Goal: Task Accomplishment & Management: Use online tool/utility

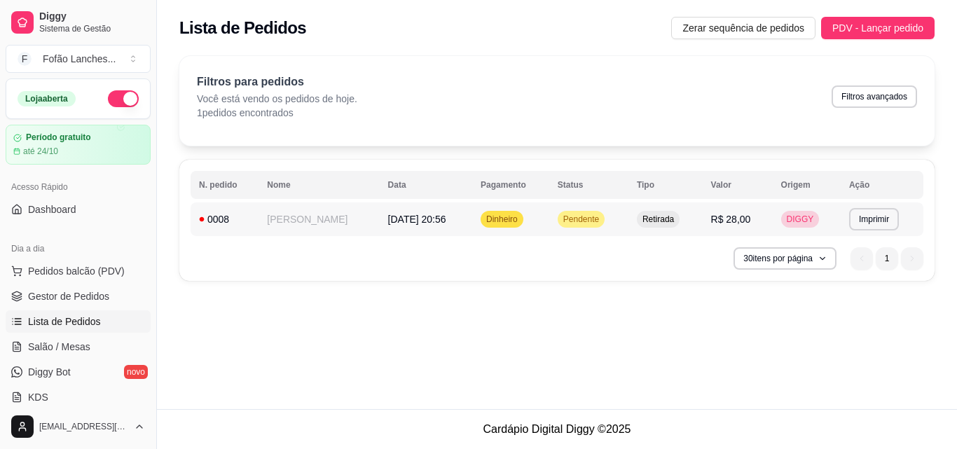
click at [277, 224] on td "[PERSON_NAME]" at bounding box center [319, 219] width 121 height 34
click at [97, 291] on span "Gestor de Pedidos" at bounding box center [68, 296] width 81 height 14
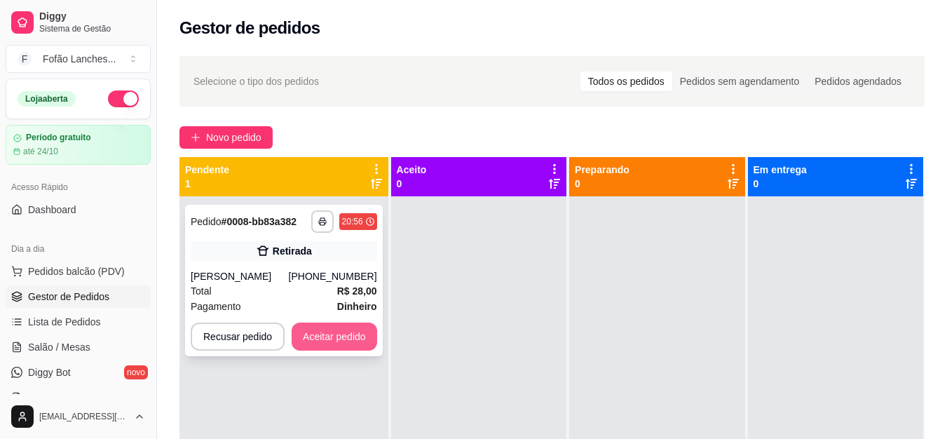
click at [316, 329] on button "Aceitar pedido" at bounding box center [333, 336] width 85 height 28
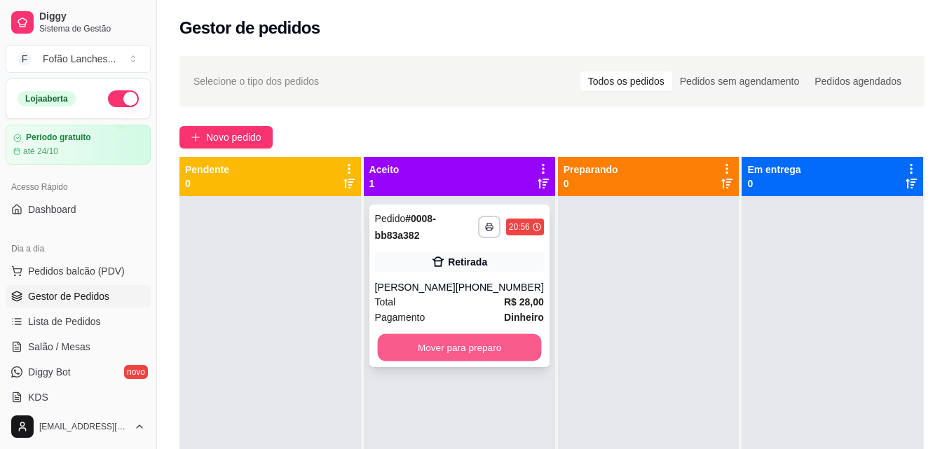
click at [498, 343] on button "Mover para preparo" at bounding box center [459, 347] width 164 height 27
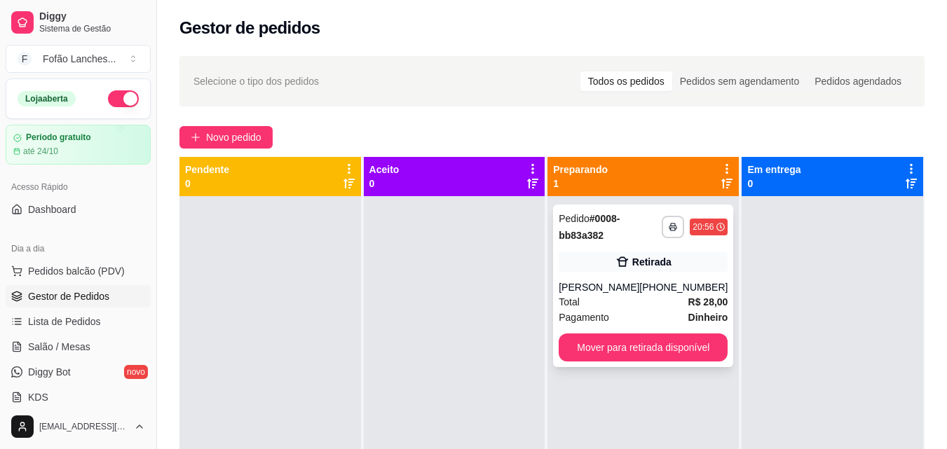
click at [600, 229] on strong "# 0008-bb83a382" at bounding box center [588, 227] width 61 height 28
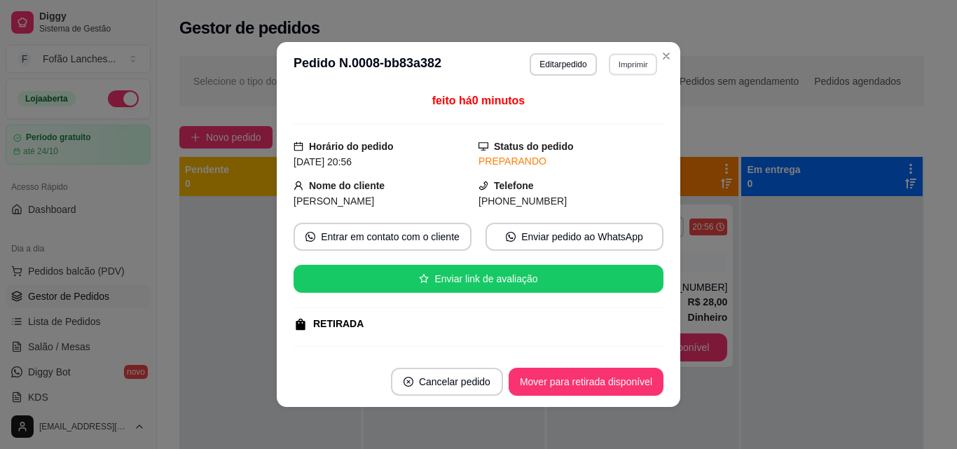
click at [628, 64] on button "Imprimir" at bounding box center [633, 64] width 48 height 22
click at [621, 112] on button "IMPRESSORA" at bounding box center [603, 113] width 102 height 22
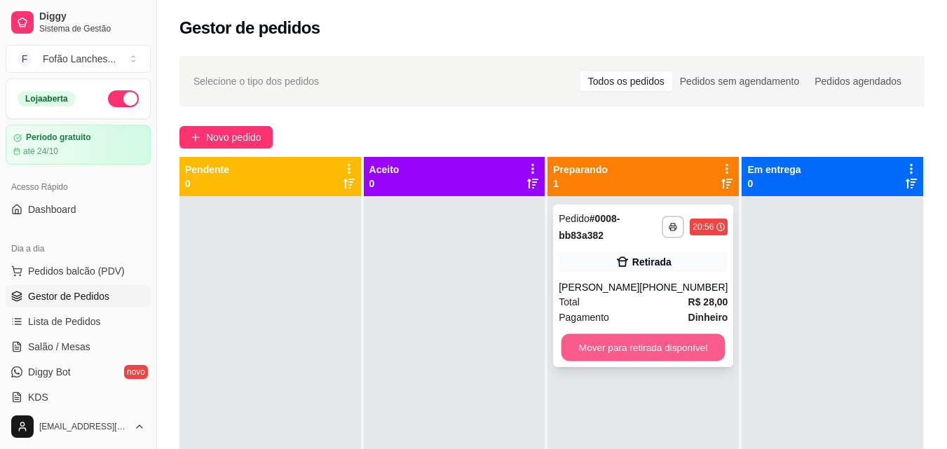
click at [650, 354] on button "Mover para retirada disponível" at bounding box center [643, 347] width 164 height 27
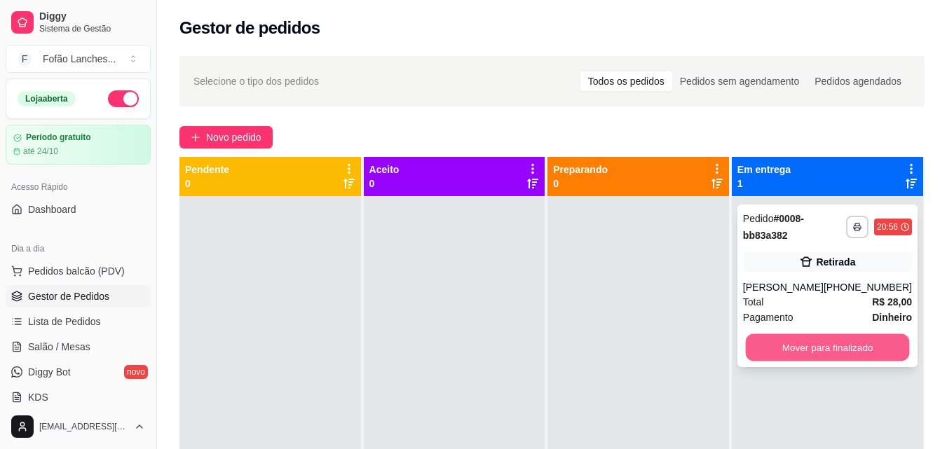
click at [827, 344] on button "Mover para finalizado" at bounding box center [827, 347] width 164 height 27
